Goal: Navigation & Orientation: Find specific page/section

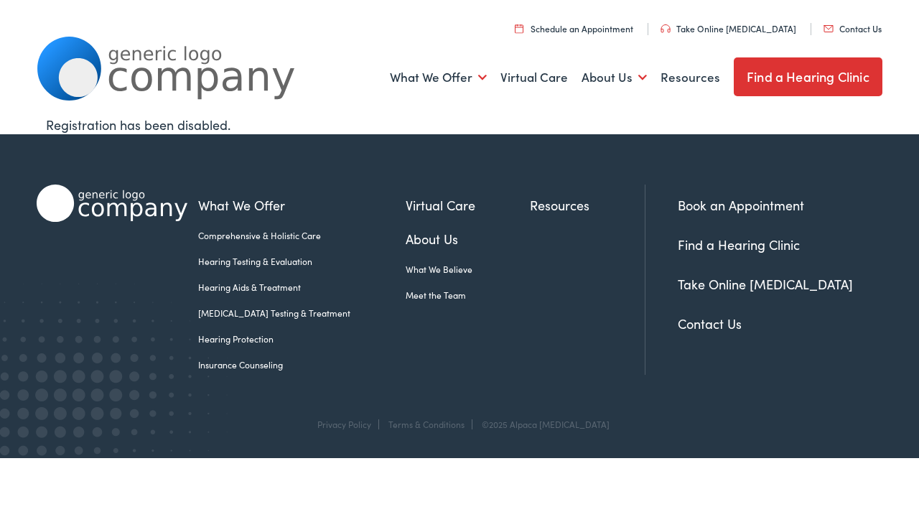
click at [738, 244] on link "Find a Hearing Clinic" at bounding box center [739, 245] width 122 height 18
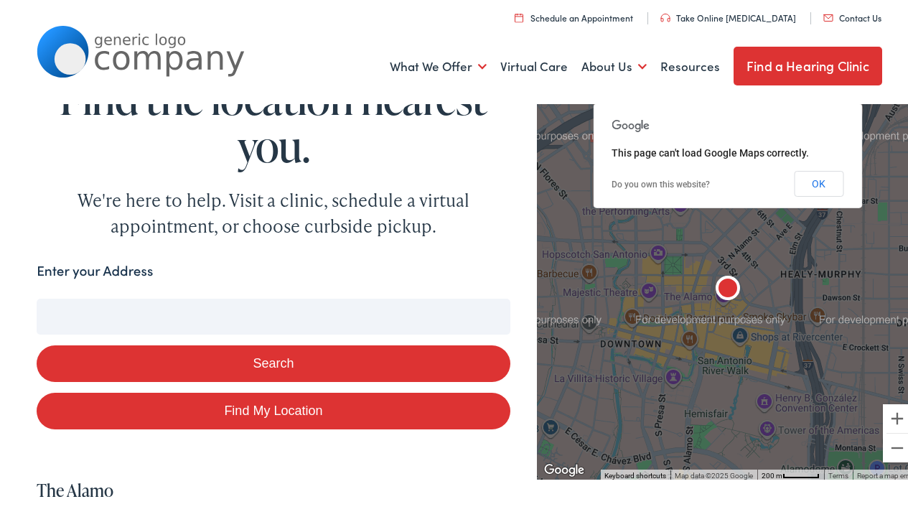
click at [680, 63] on link "Resources" at bounding box center [691, 63] width 60 height 53
